Goal: Transaction & Acquisition: Download file/media

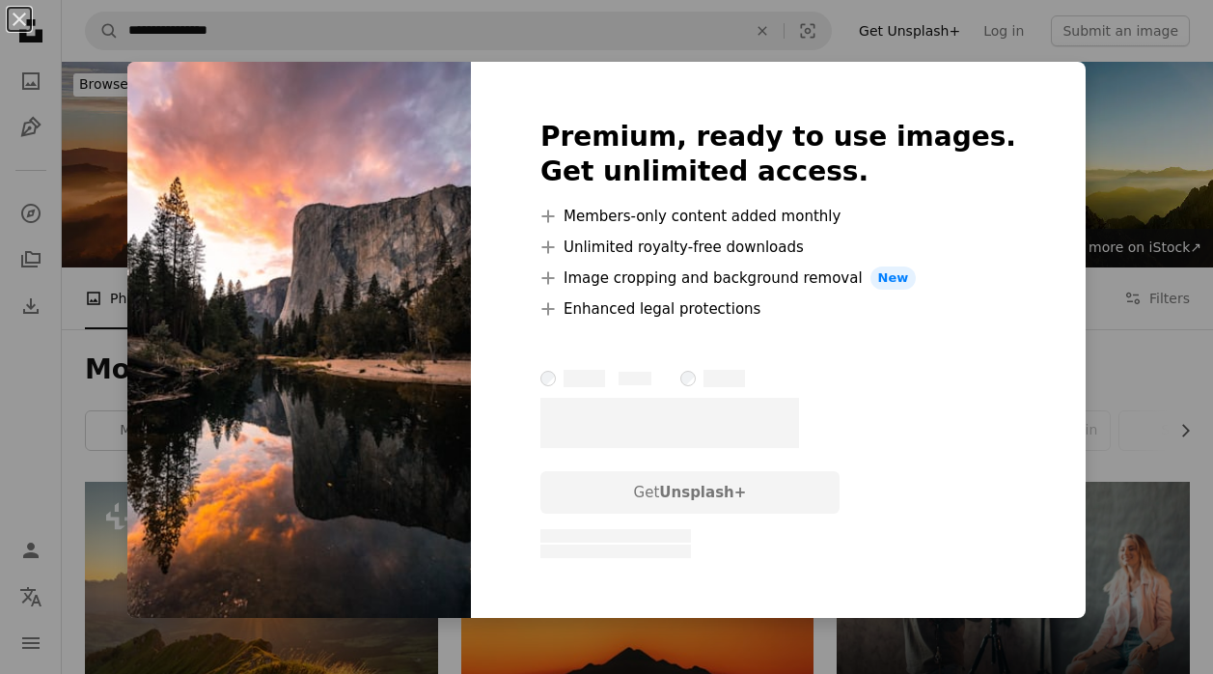
scroll to position [1125, 0]
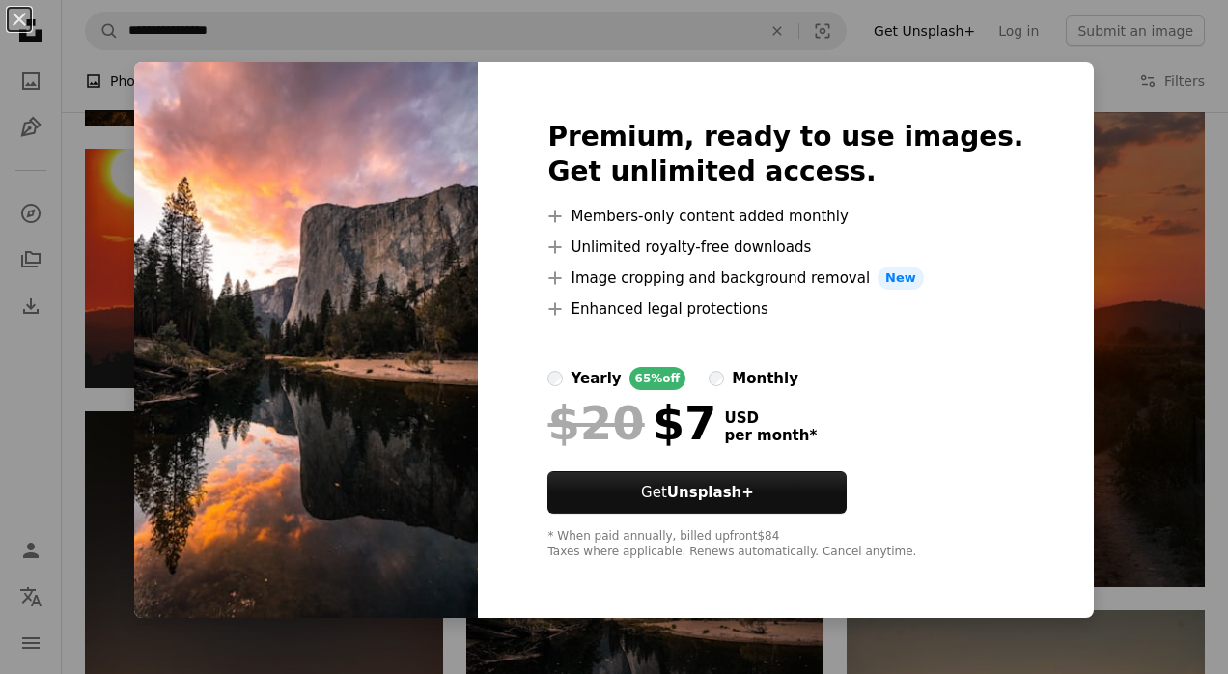
click at [112, 248] on div "An X shape Premium, ready to use images. Get unlimited access. A plus sign Memb…" at bounding box center [614, 337] width 1228 height 674
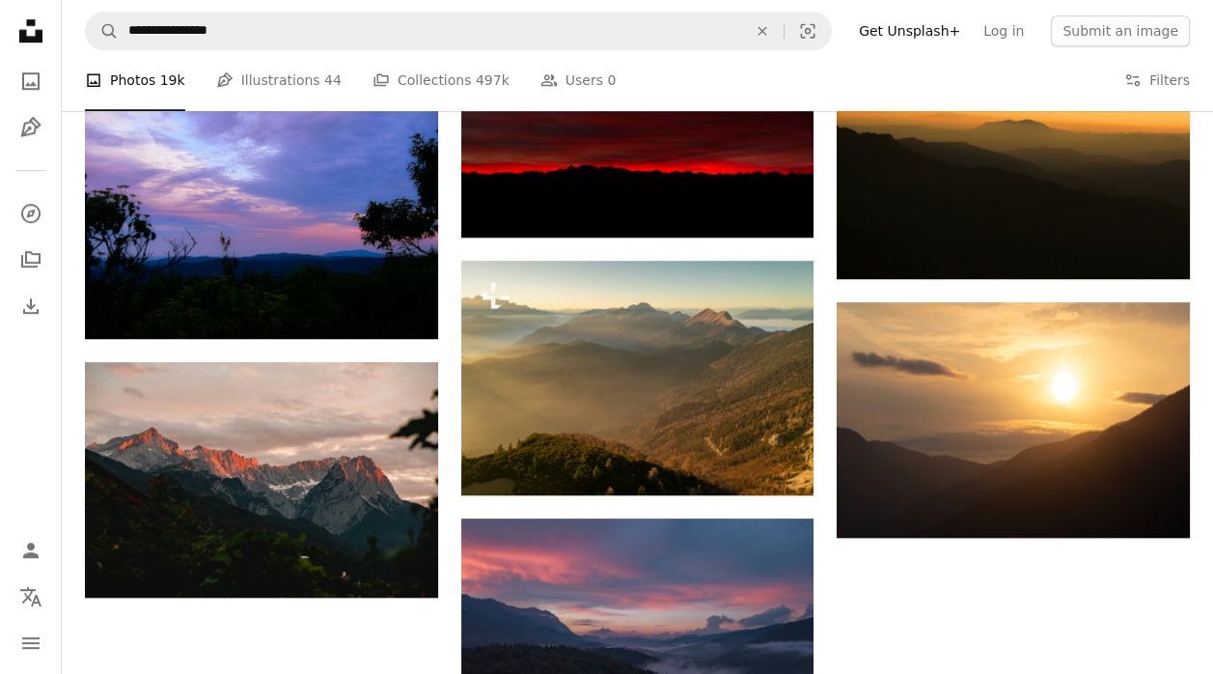
scroll to position [2283, 0]
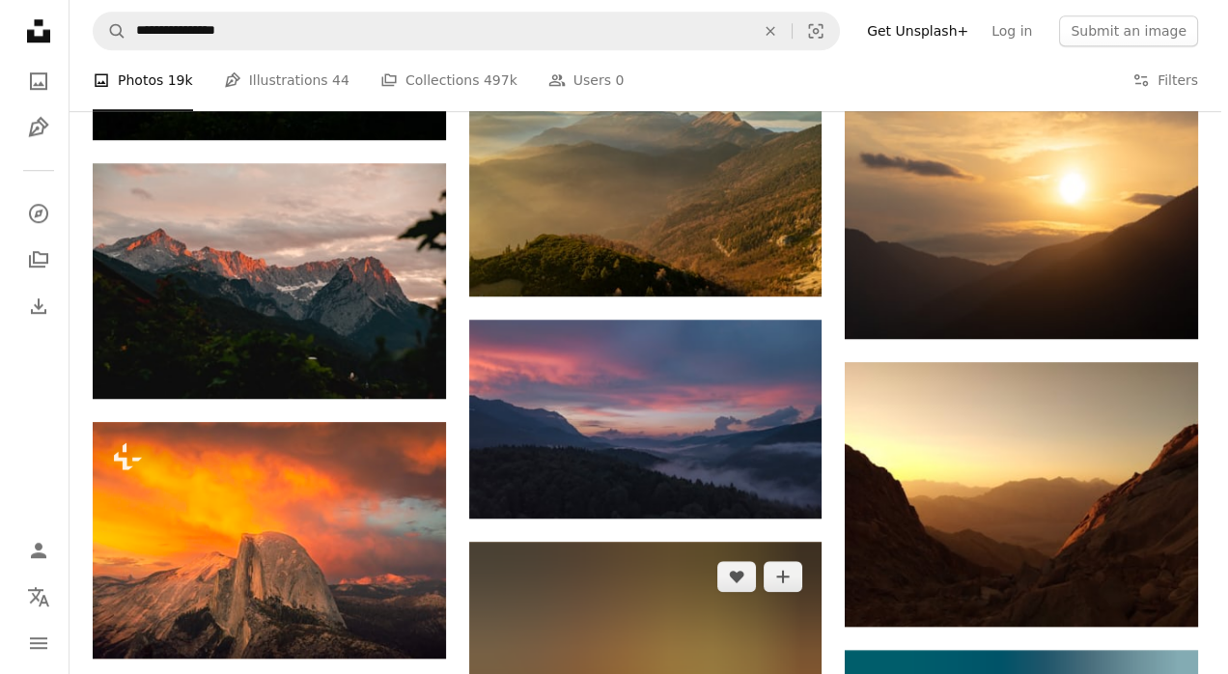
scroll to position [2445, 0]
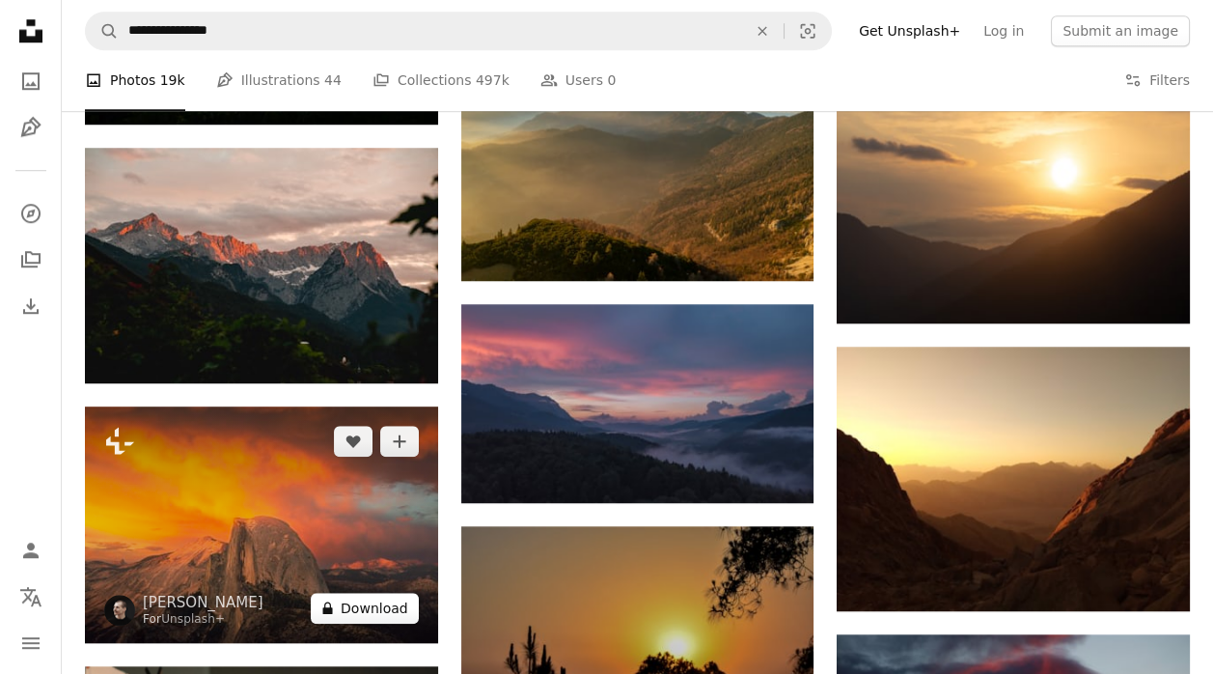
click at [378, 593] on button "A lock Download" at bounding box center [365, 608] width 108 height 31
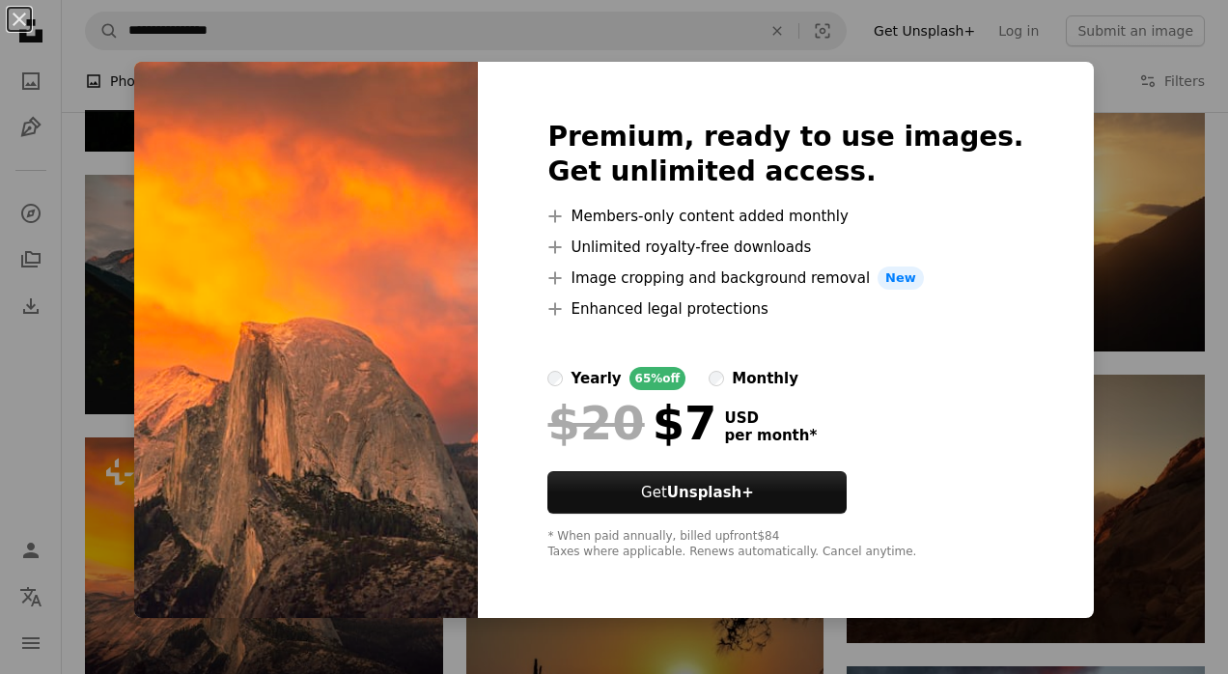
click at [148, 177] on div "An X shape Premium, ready to use images. Get unlimited access. A plus sign Memb…" at bounding box center [614, 337] width 1228 height 674
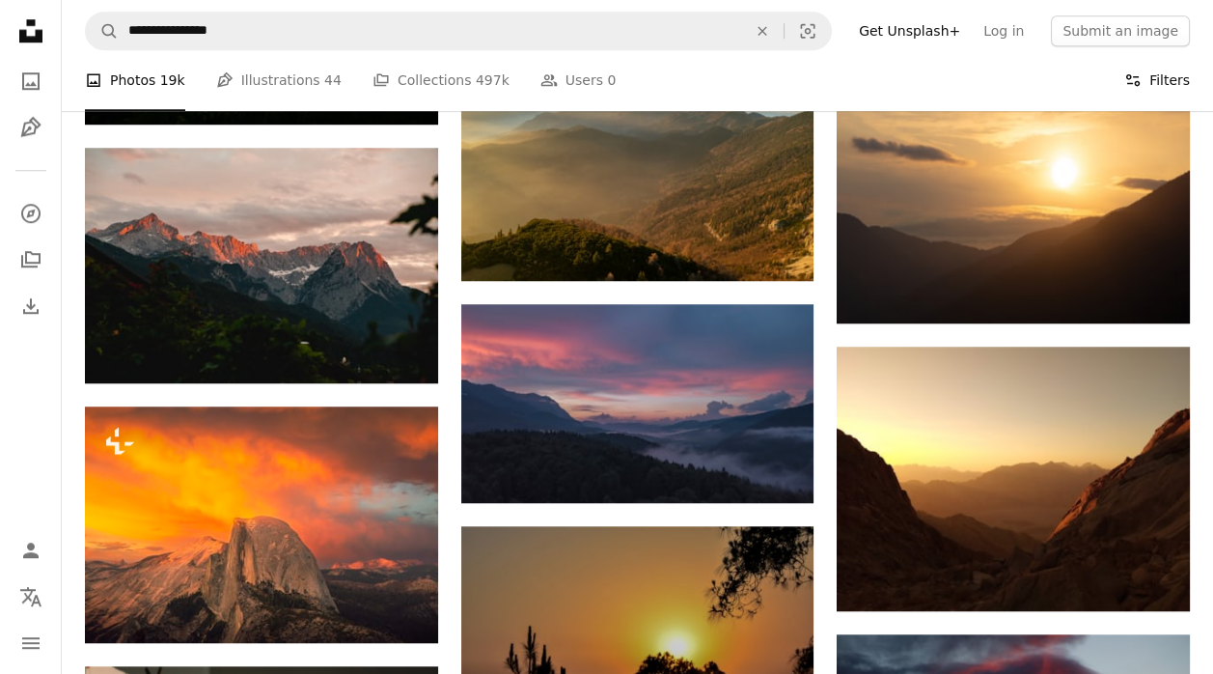
click at [1163, 85] on button "Filters Filters" at bounding box center [1157, 81] width 66 height 62
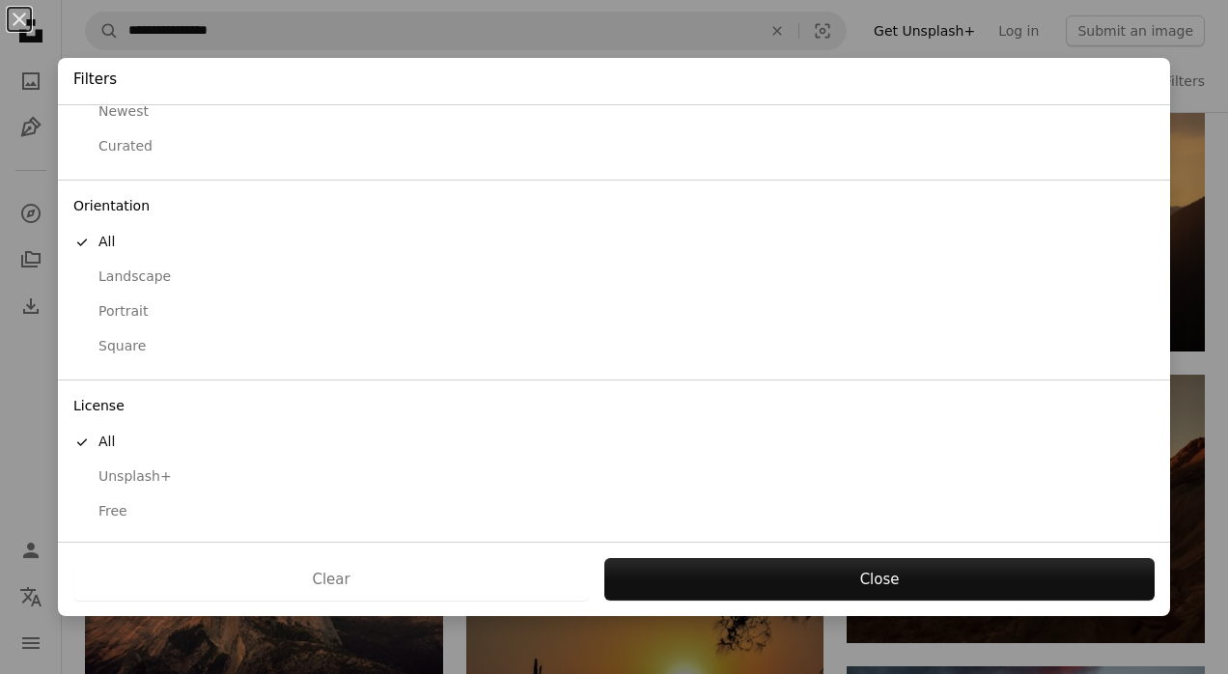
scroll to position [91, 0]
click at [92, 513] on div "Free" at bounding box center [613, 510] width 1081 height 19
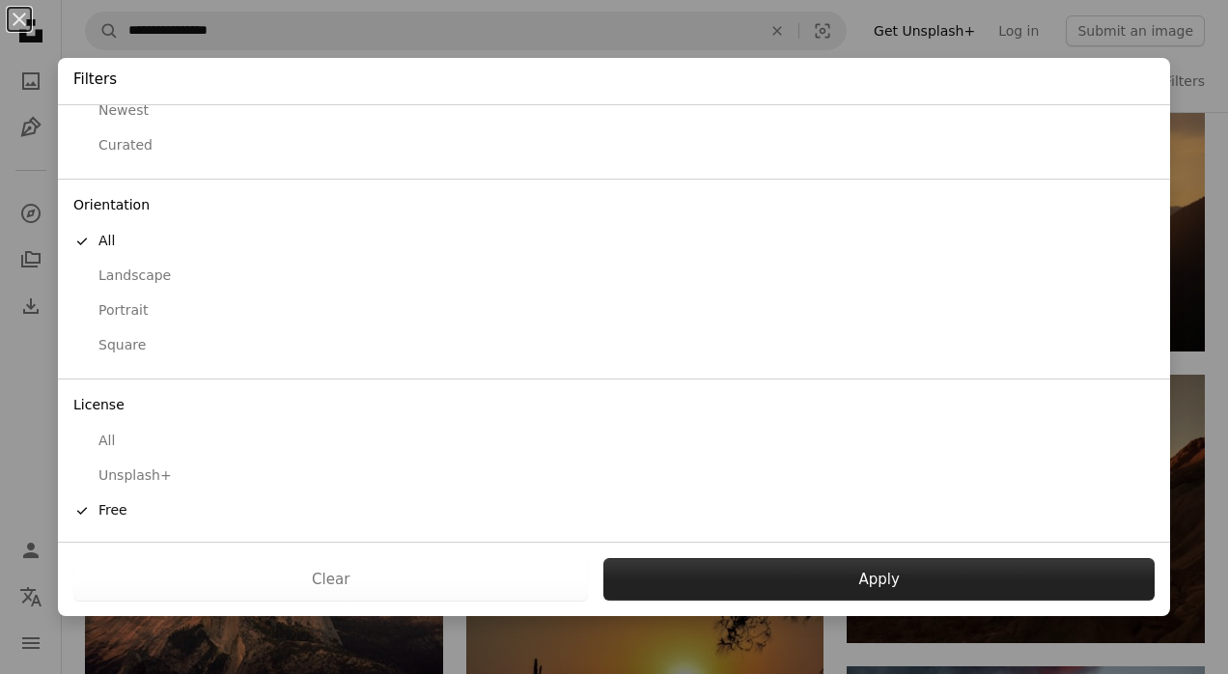
click at [807, 585] on button "Apply" at bounding box center [878, 579] width 551 height 42
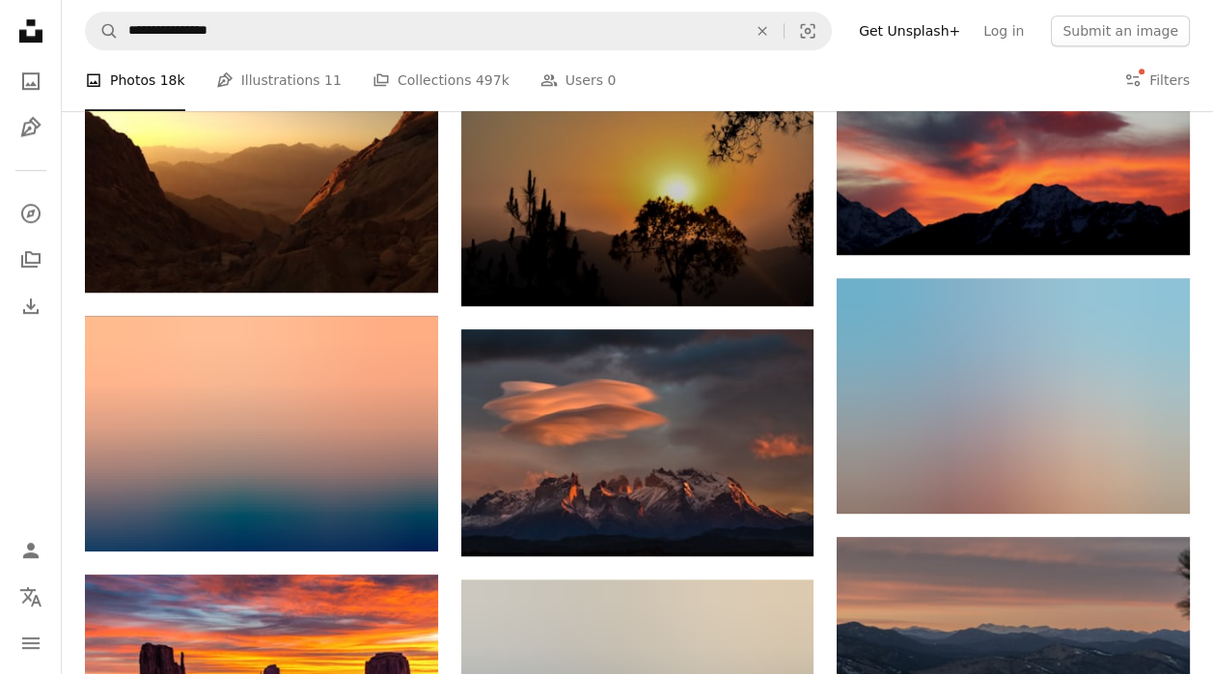
scroll to position [2220, 0]
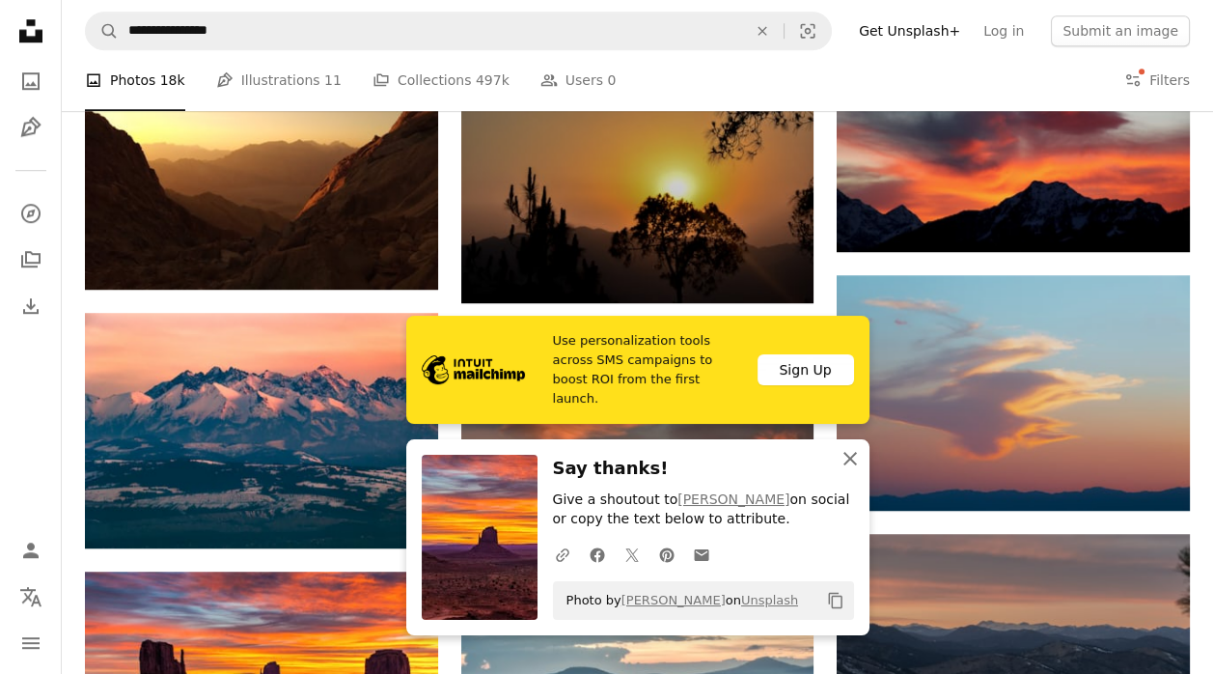
click at [850, 463] on icon "An X shape" at bounding box center [850, 458] width 23 height 23
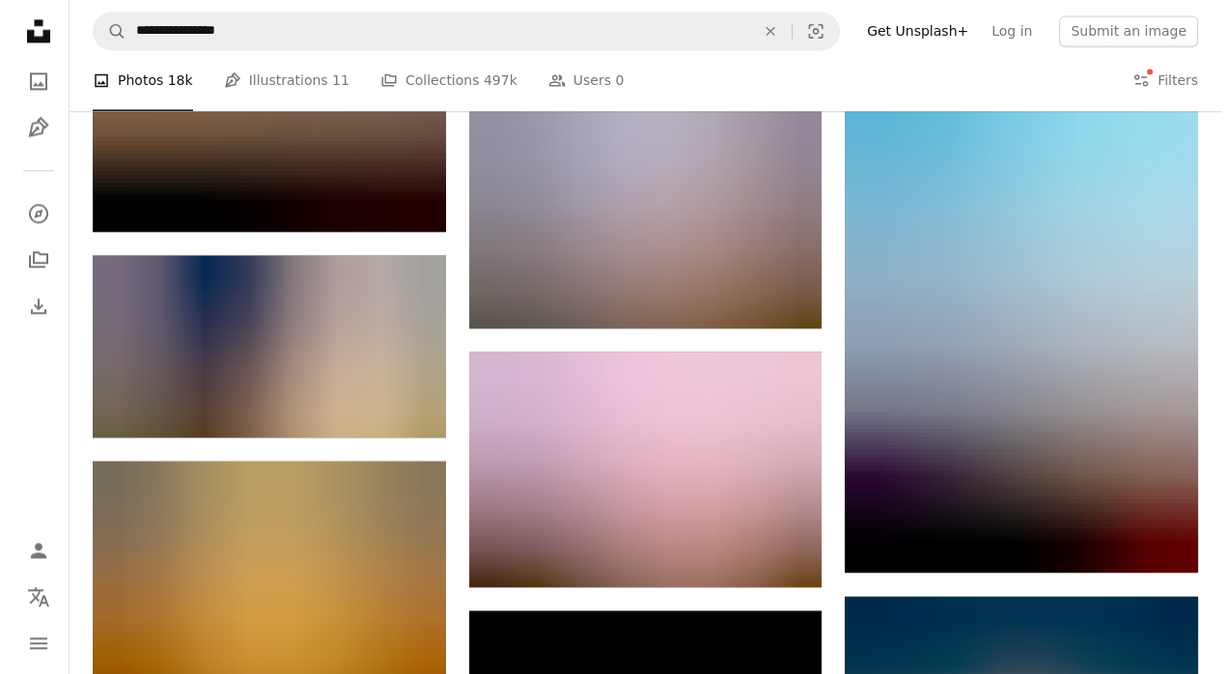
scroll to position [37155, 0]
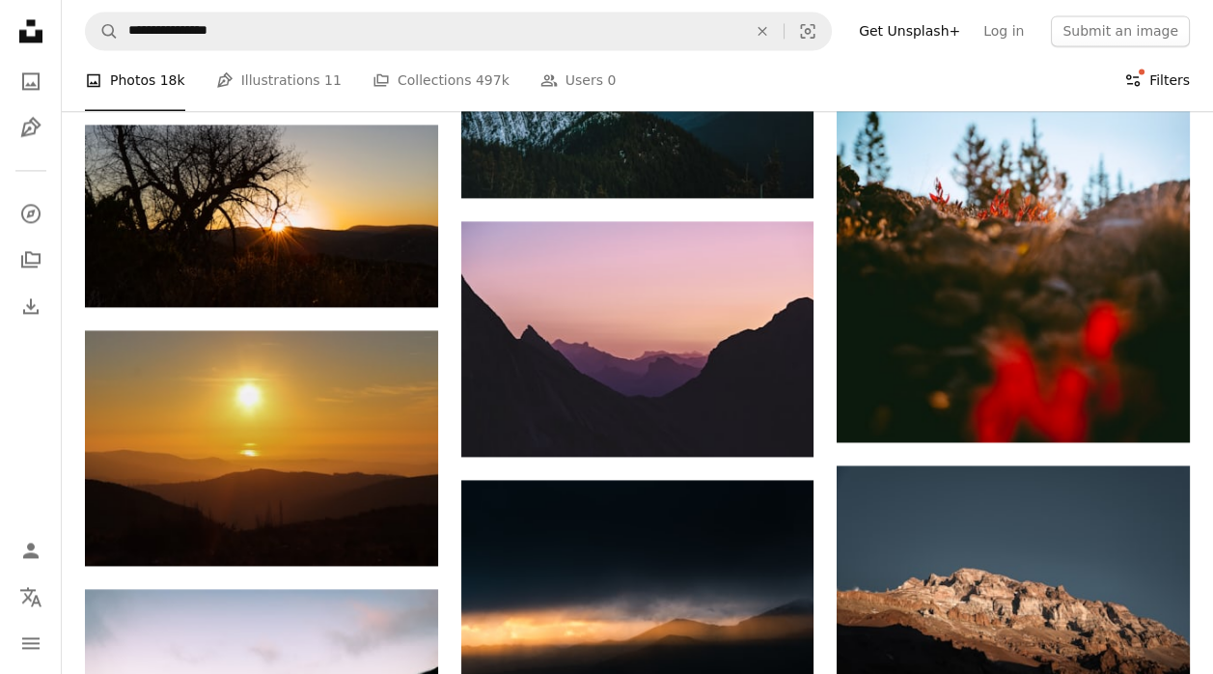
click at [1142, 80] on icon "Filters" at bounding box center [1132, 80] width 17 height 17
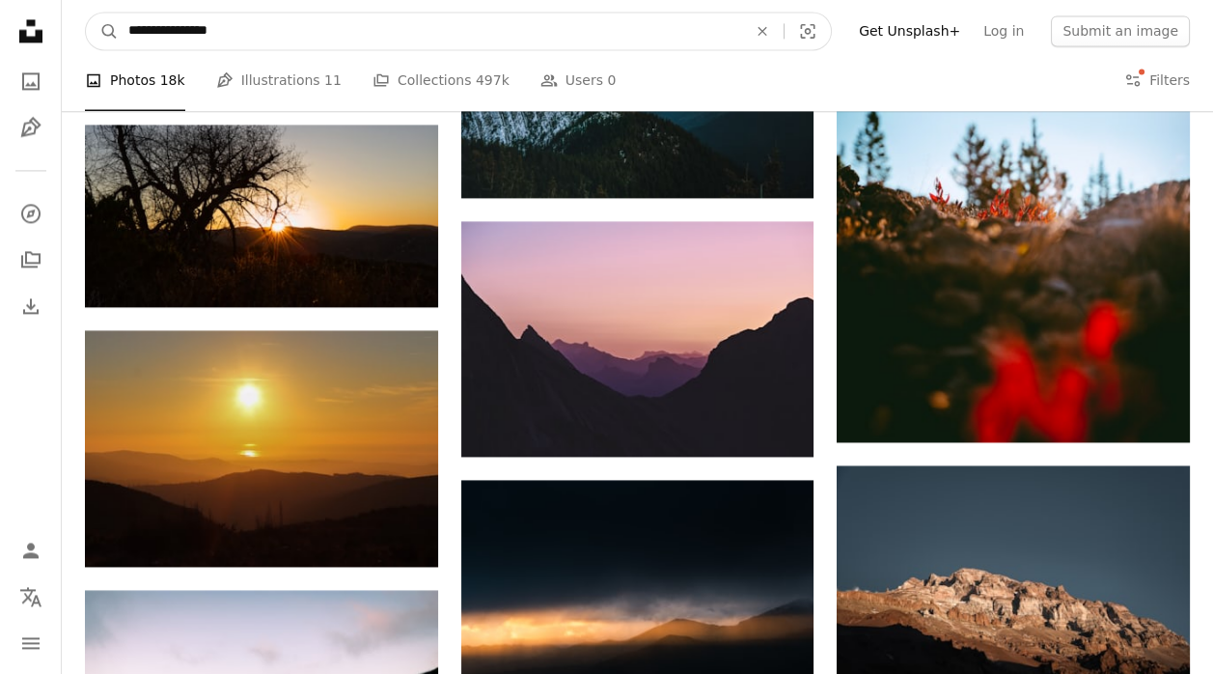
click at [264, 35] on input "**********" at bounding box center [430, 31] width 622 height 37
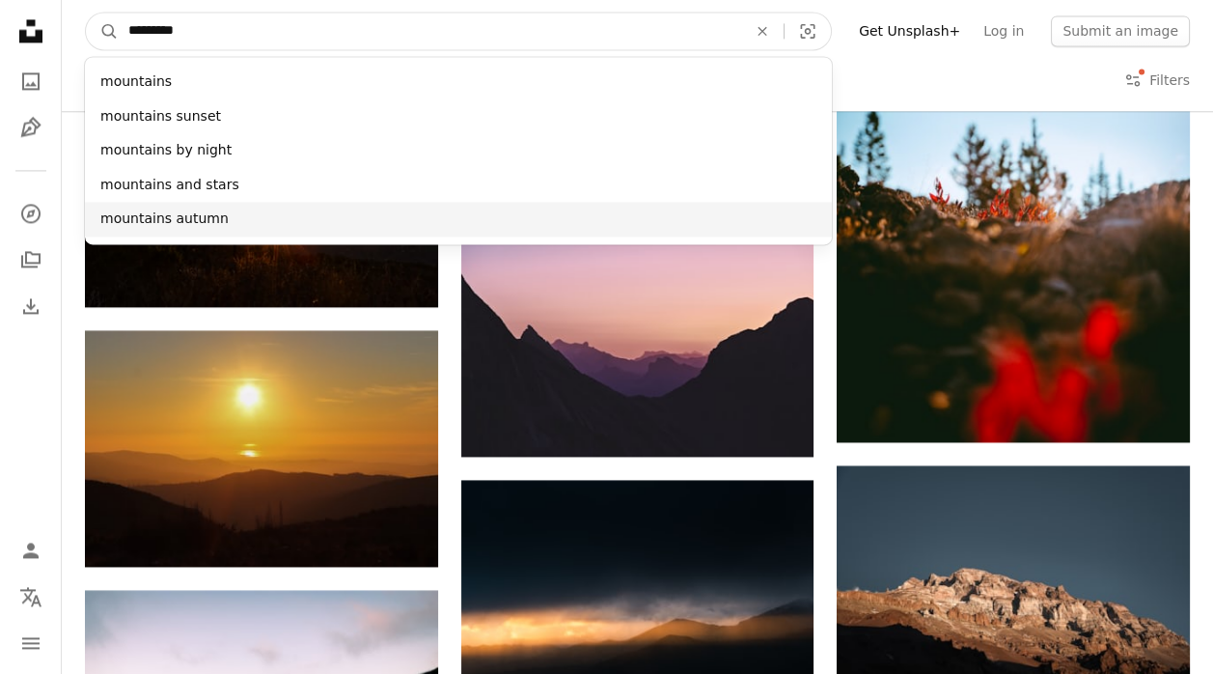
type input "*********"
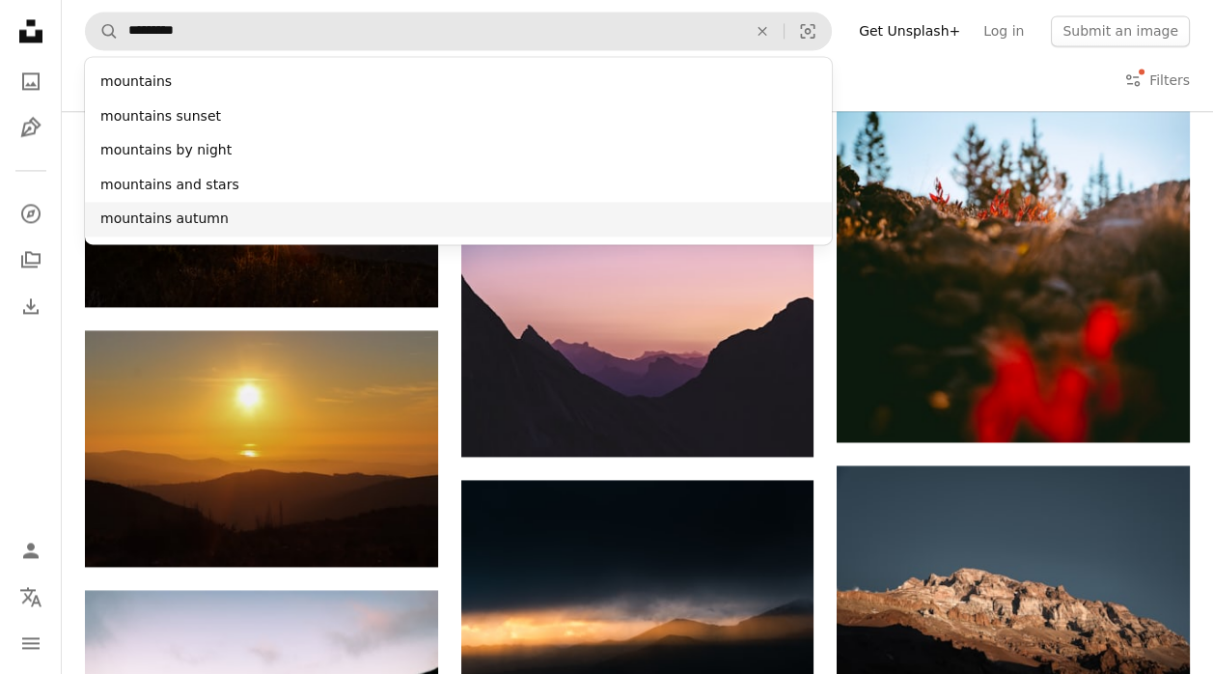
click at [189, 219] on div "mountains autumn" at bounding box center [458, 219] width 747 height 35
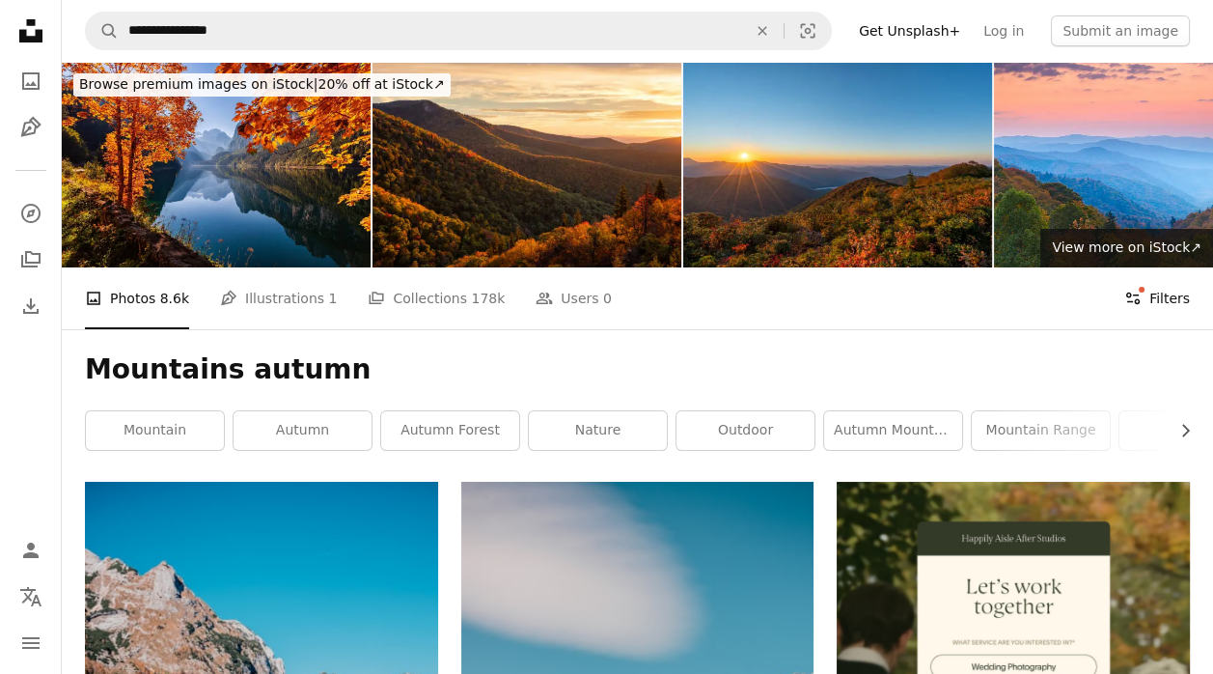
click at [1159, 267] on button "Filters Filters" at bounding box center [1157, 298] width 66 height 62
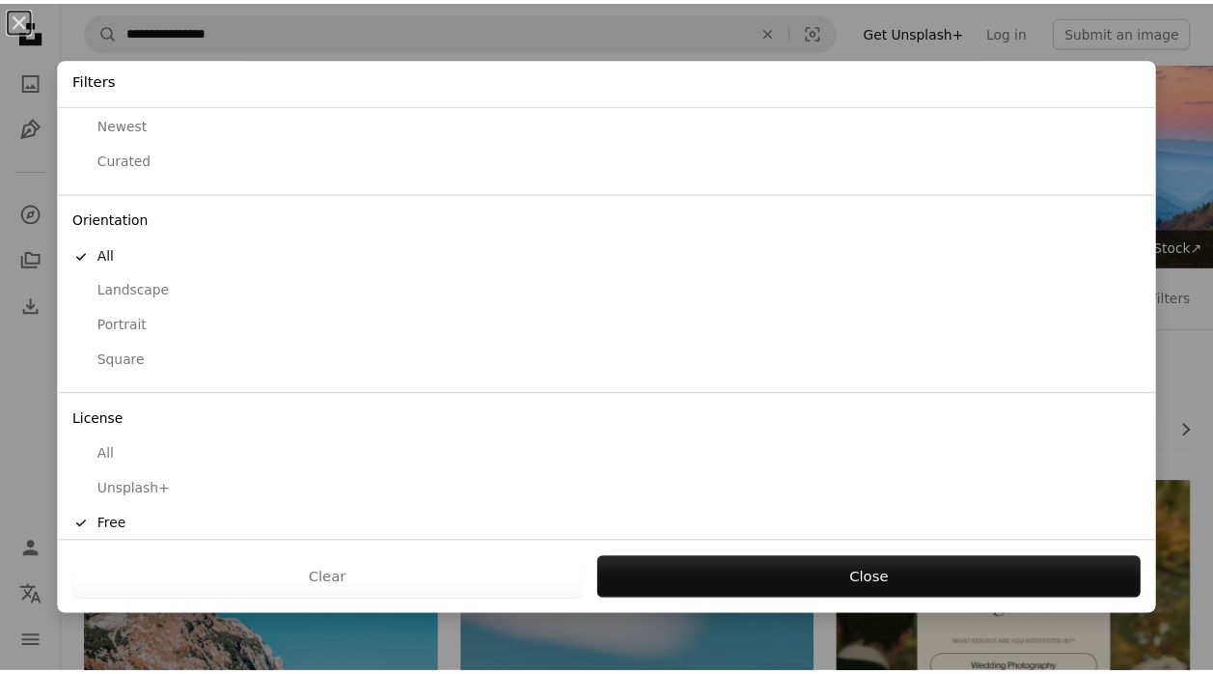
scroll to position [91, 0]
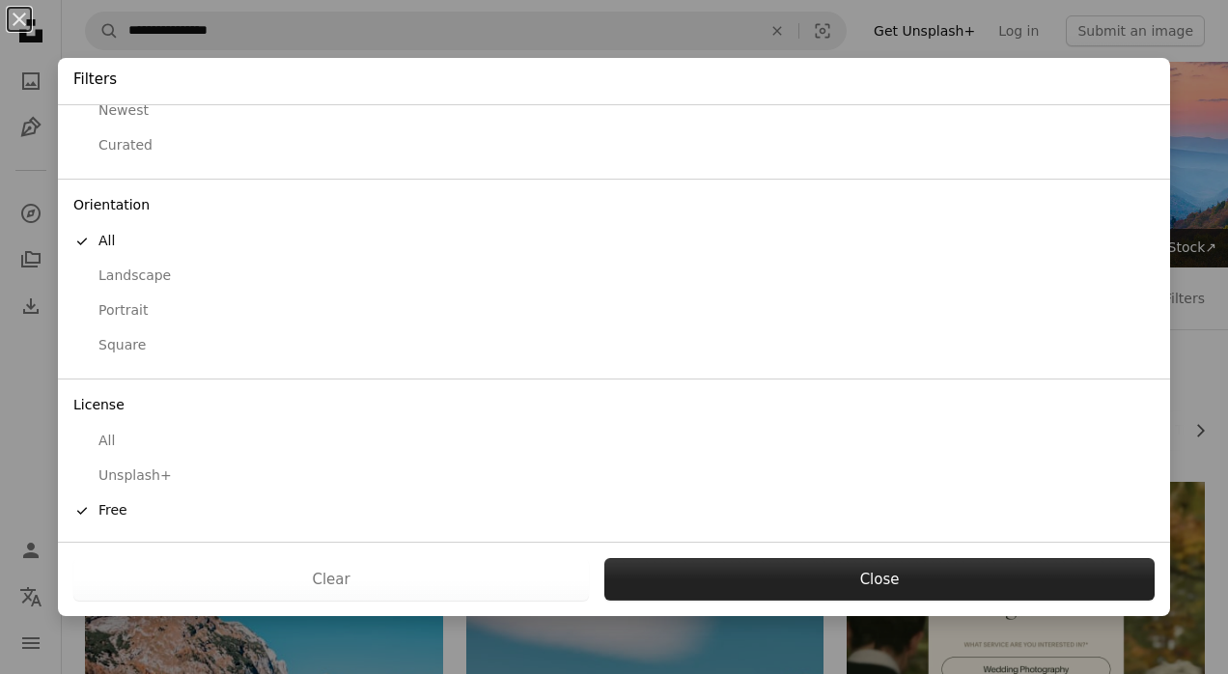
click at [797, 575] on button "Close" at bounding box center [879, 579] width 550 height 42
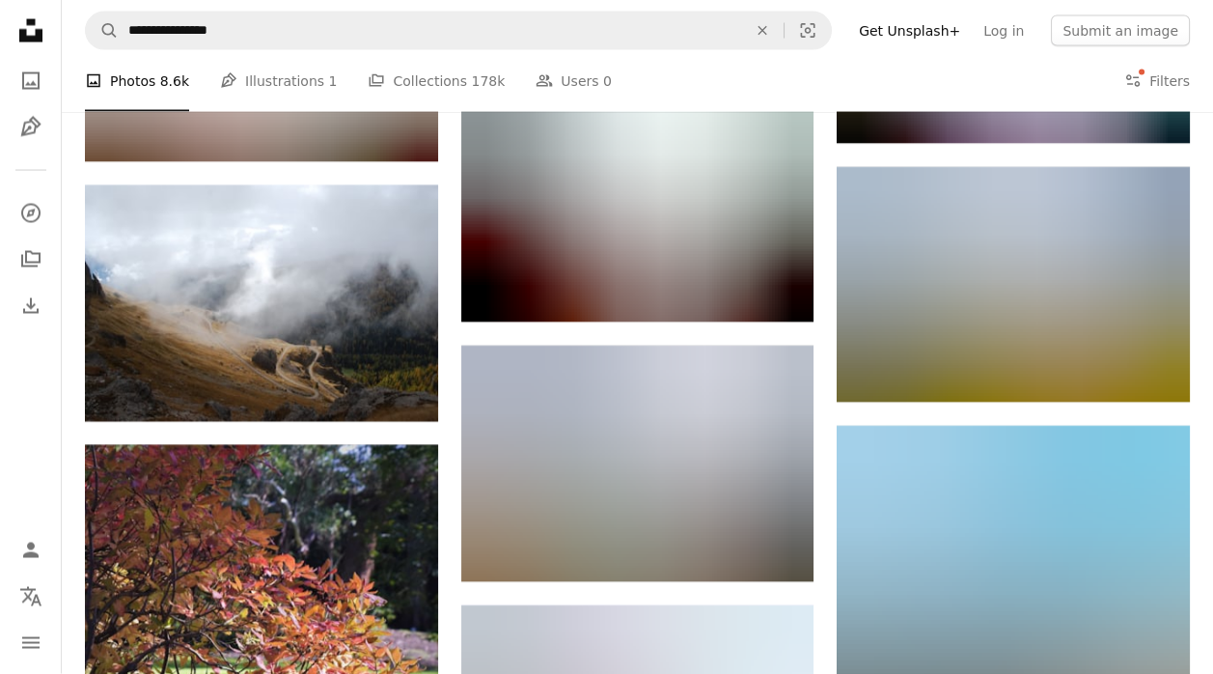
scroll to position [38635, 0]
